Goal: Information Seeking & Learning: Learn about a topic

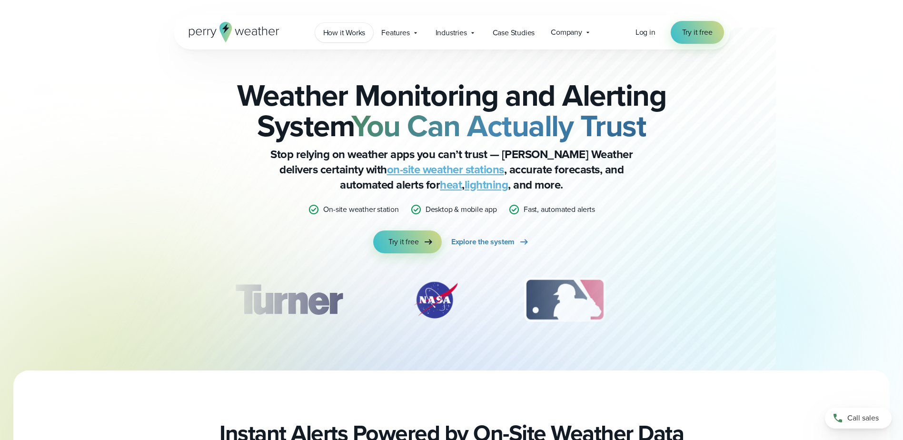
click at [348, 34] on span "How it Works" at bounding box center [344, 32] width 42 height 11
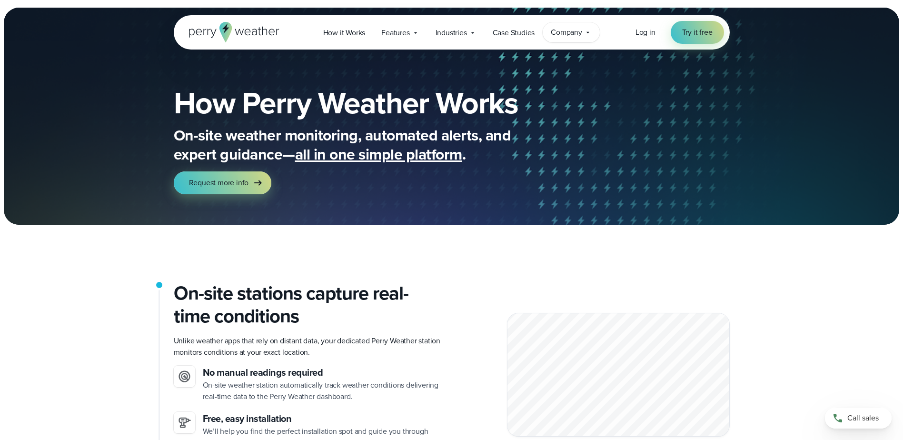
click at [577, 34] on span "Company" at bounding box center [566, 32] width 31 height 11
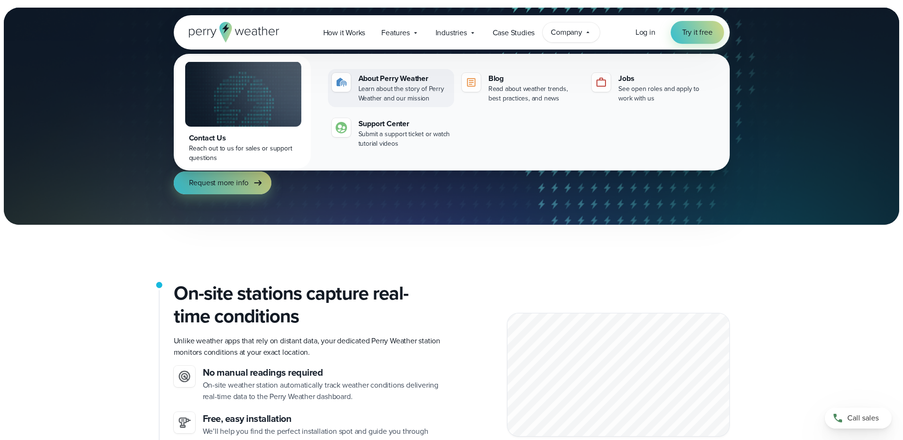
click at [394, 86] on div "Learn about the story of Perry Weather and our mission" at bounding box center [404, 93] width 92 height 19
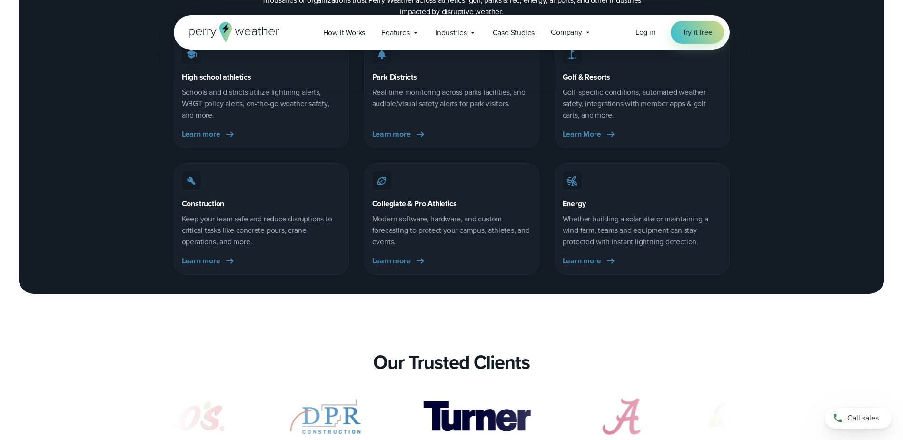
scroll to position [1618, 0]
